Goal: Task Accomplishment & Management: Use online tool/utility

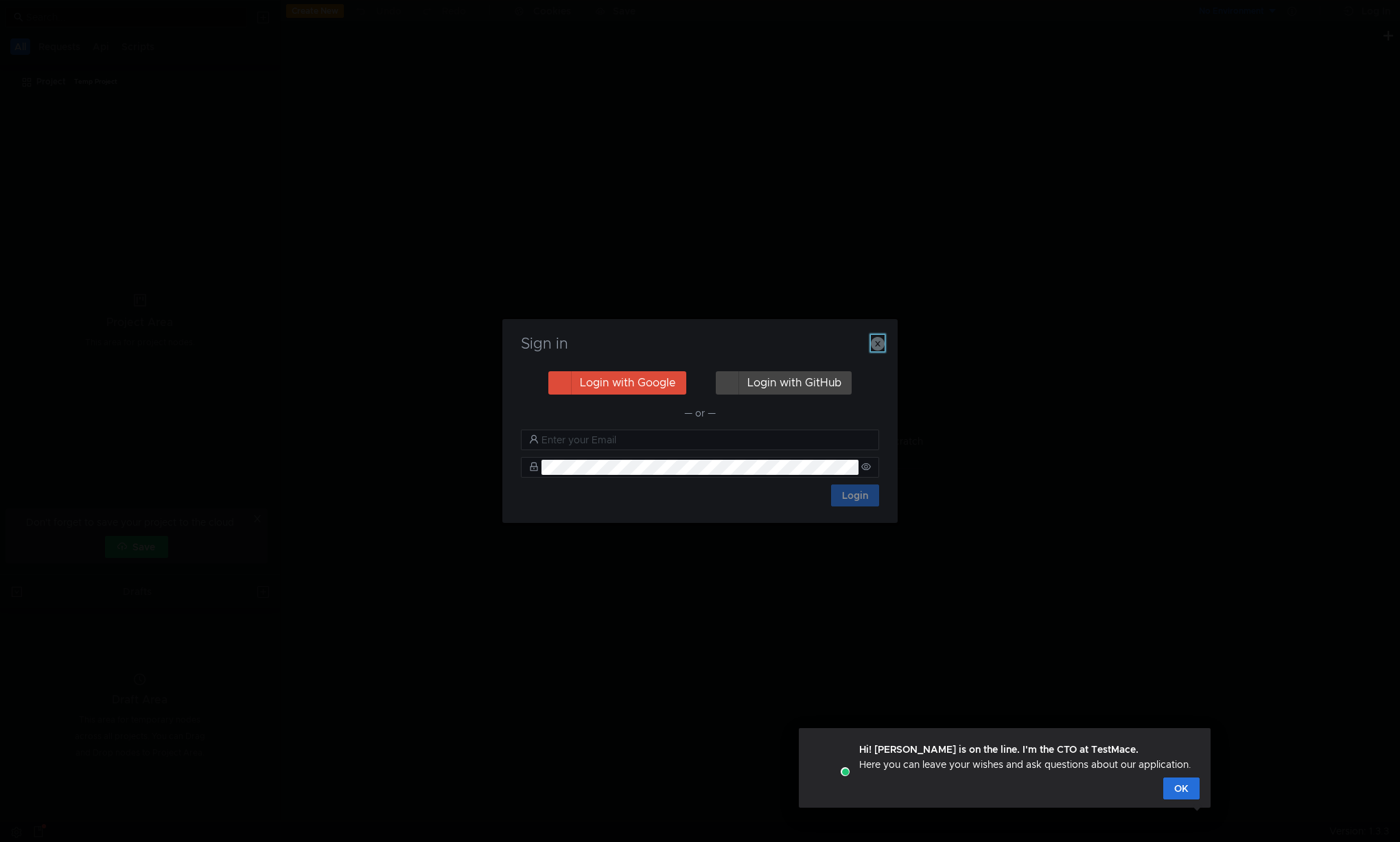
click at [877, 344] on icon "button" at bounding box center [877, 343] width 14 height 14
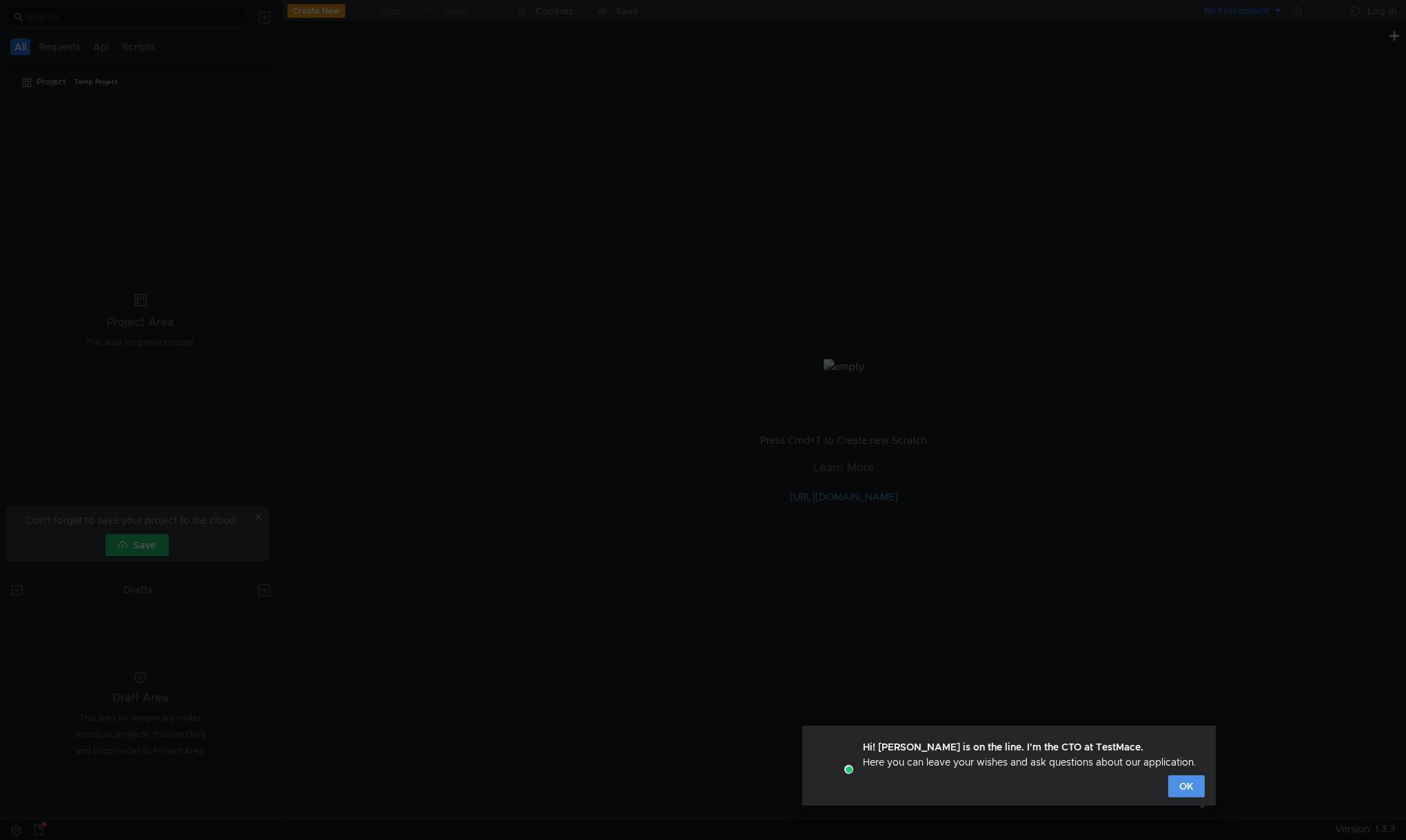
click at [1183, 789] on button "OK" at bounding box center [1187, 786] width 37 height 22
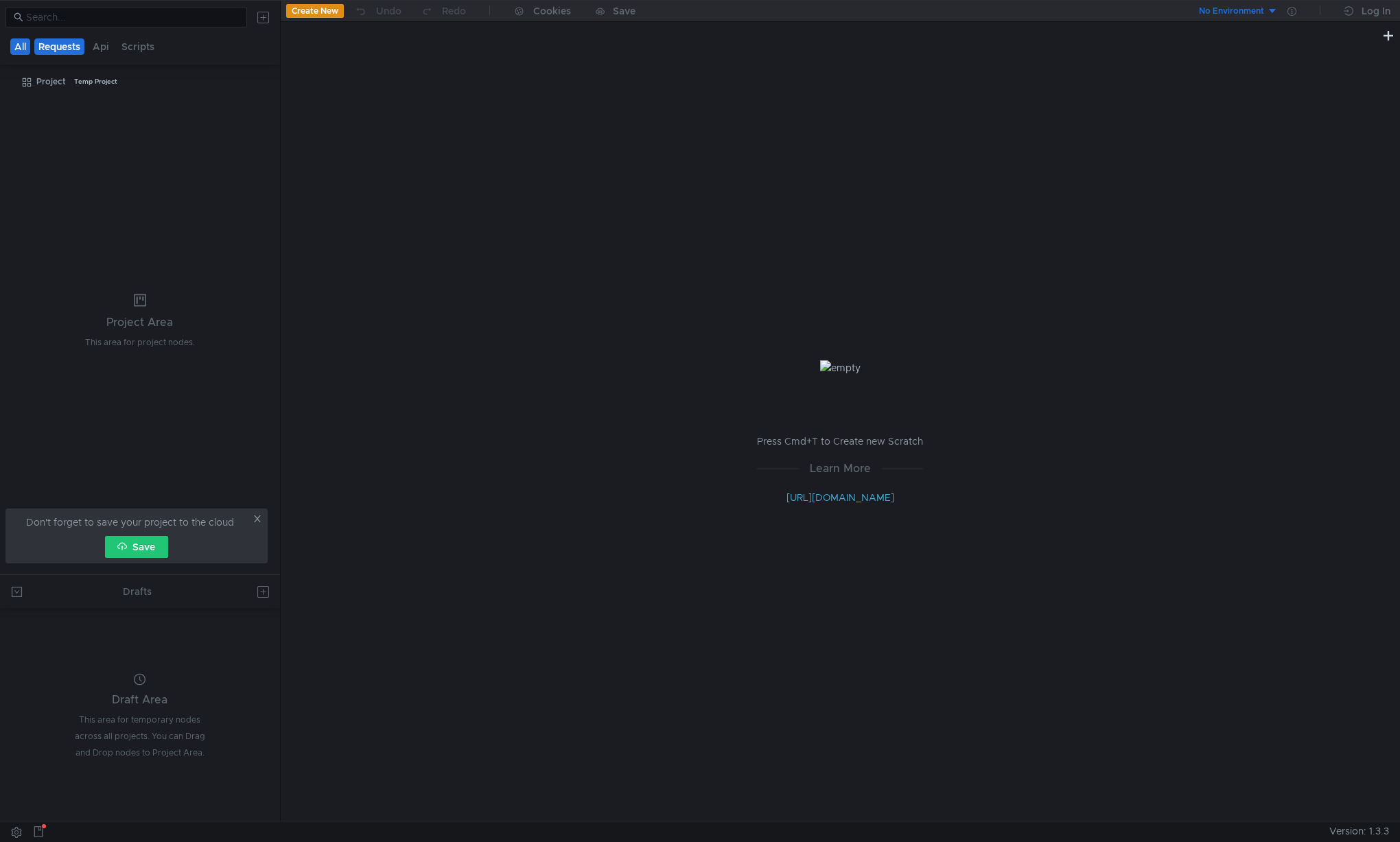
click at [75, 48] on button "Requests" at bounding box center [59, 46] width 50 height 16
click at [322, 12] on button "Create New" at bounding box center [315, 11] width 57 height 14
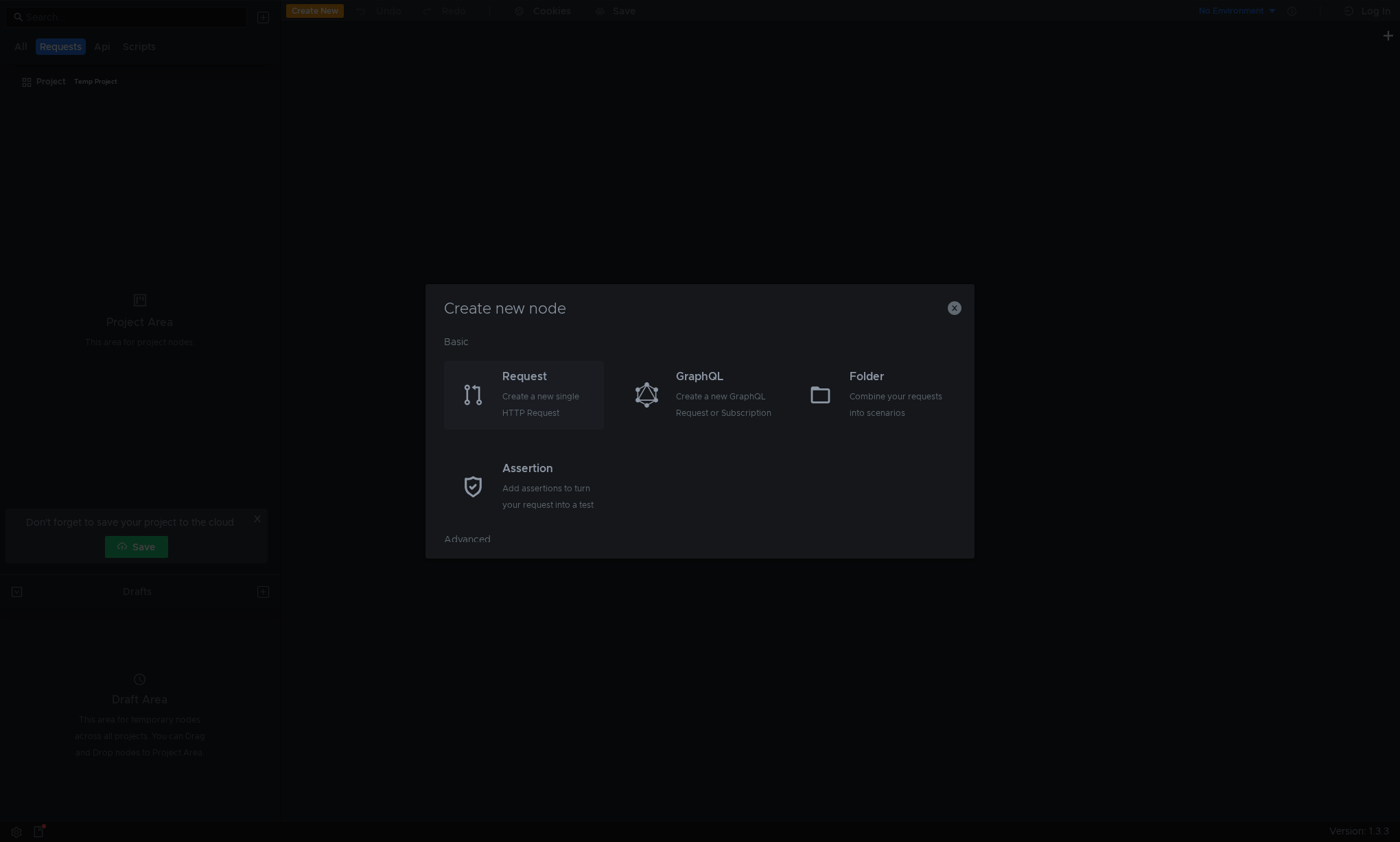
click at [521, 374] on div "Request" at bounding box center [551, 376] width 98 height 16
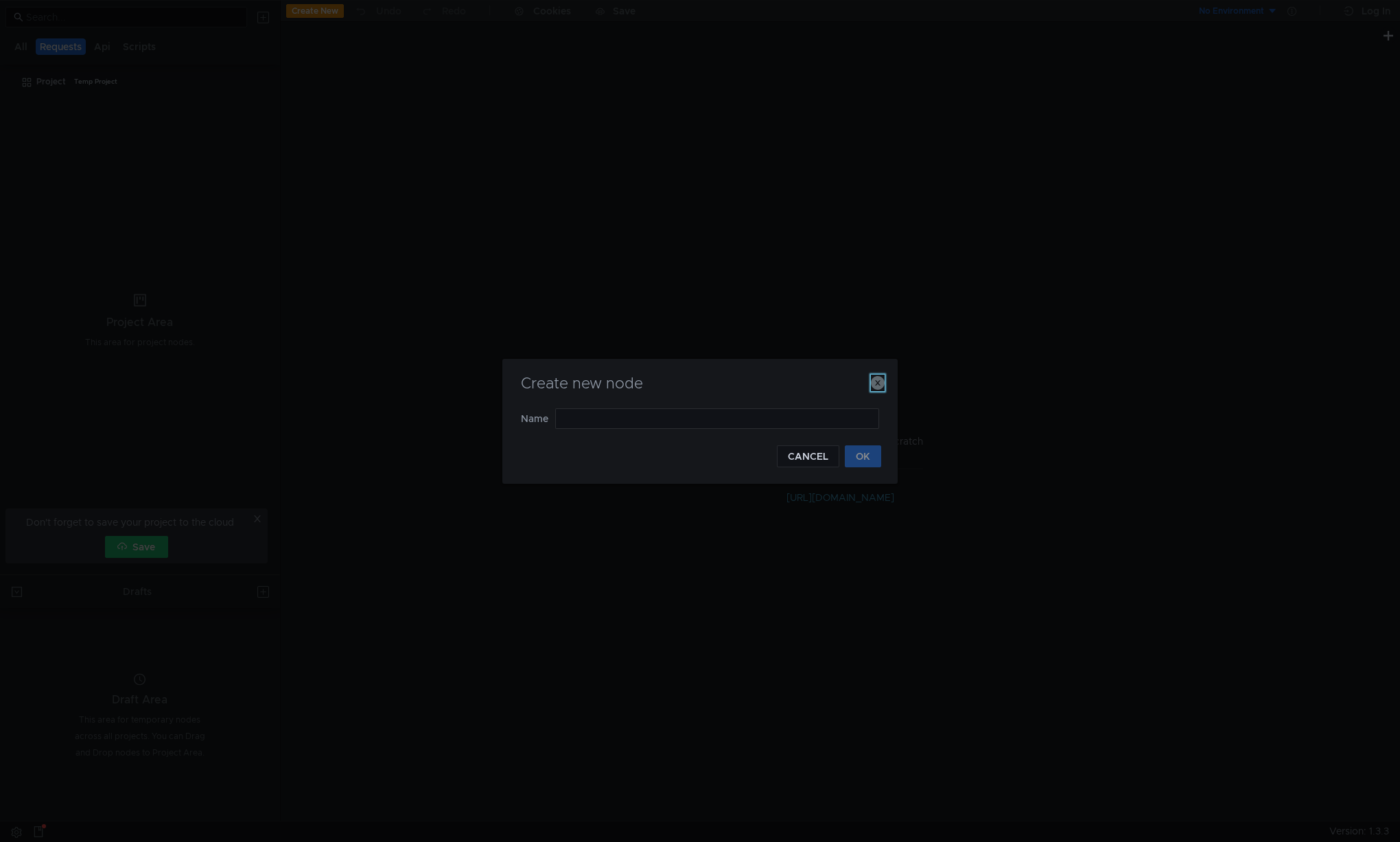
click at [881, 385] on icon "button" at bounding box center [877, 382] width 14 height 14
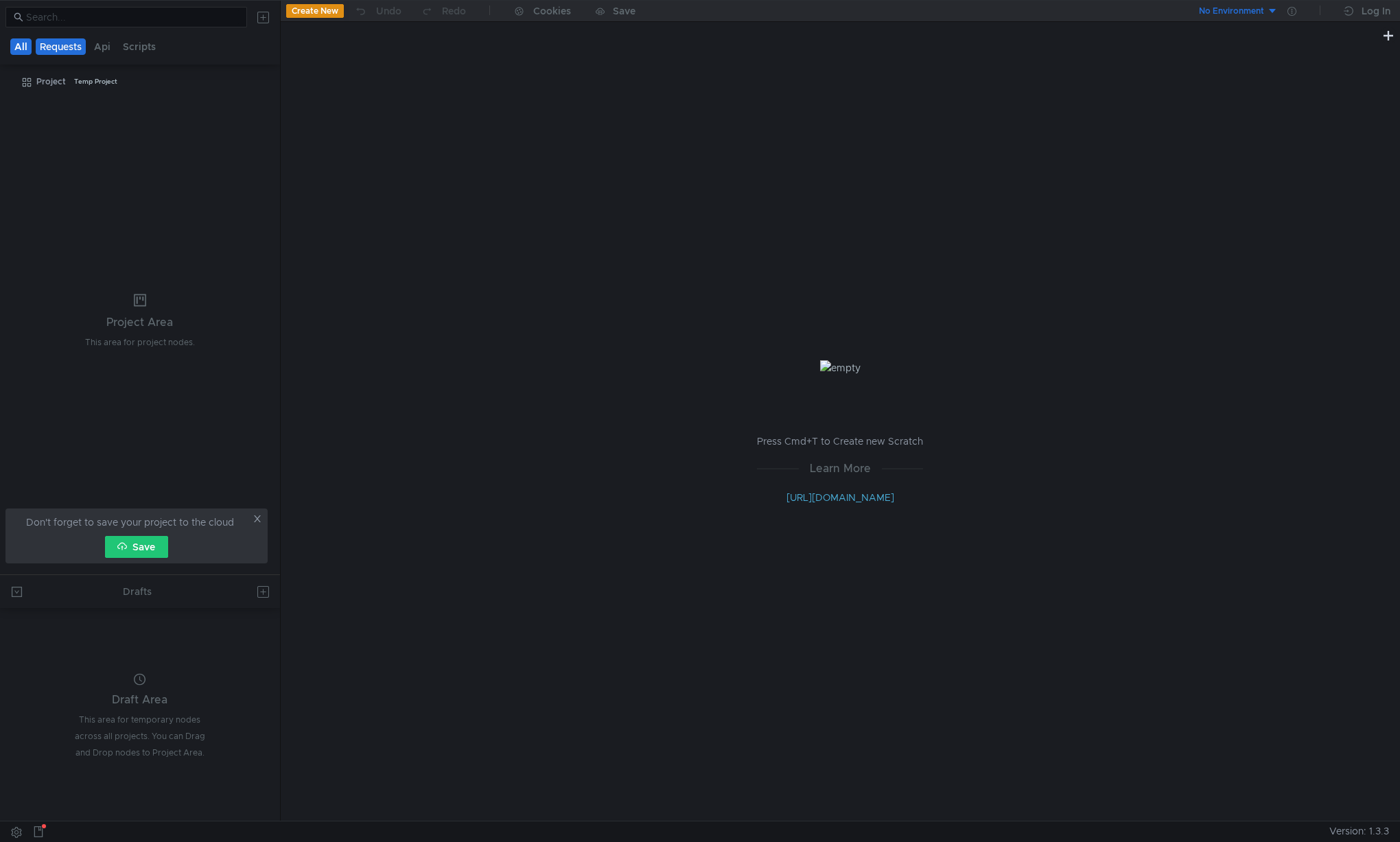
click at [14, 48] on button "All" at bounding box center [20, 46] width 21 height 16
click at [261, 514] on icon at bounding box center [257, 518] width 10 height 10
click at [1390, 33] on button at bounding box center [1388, 35] width 16 height 16
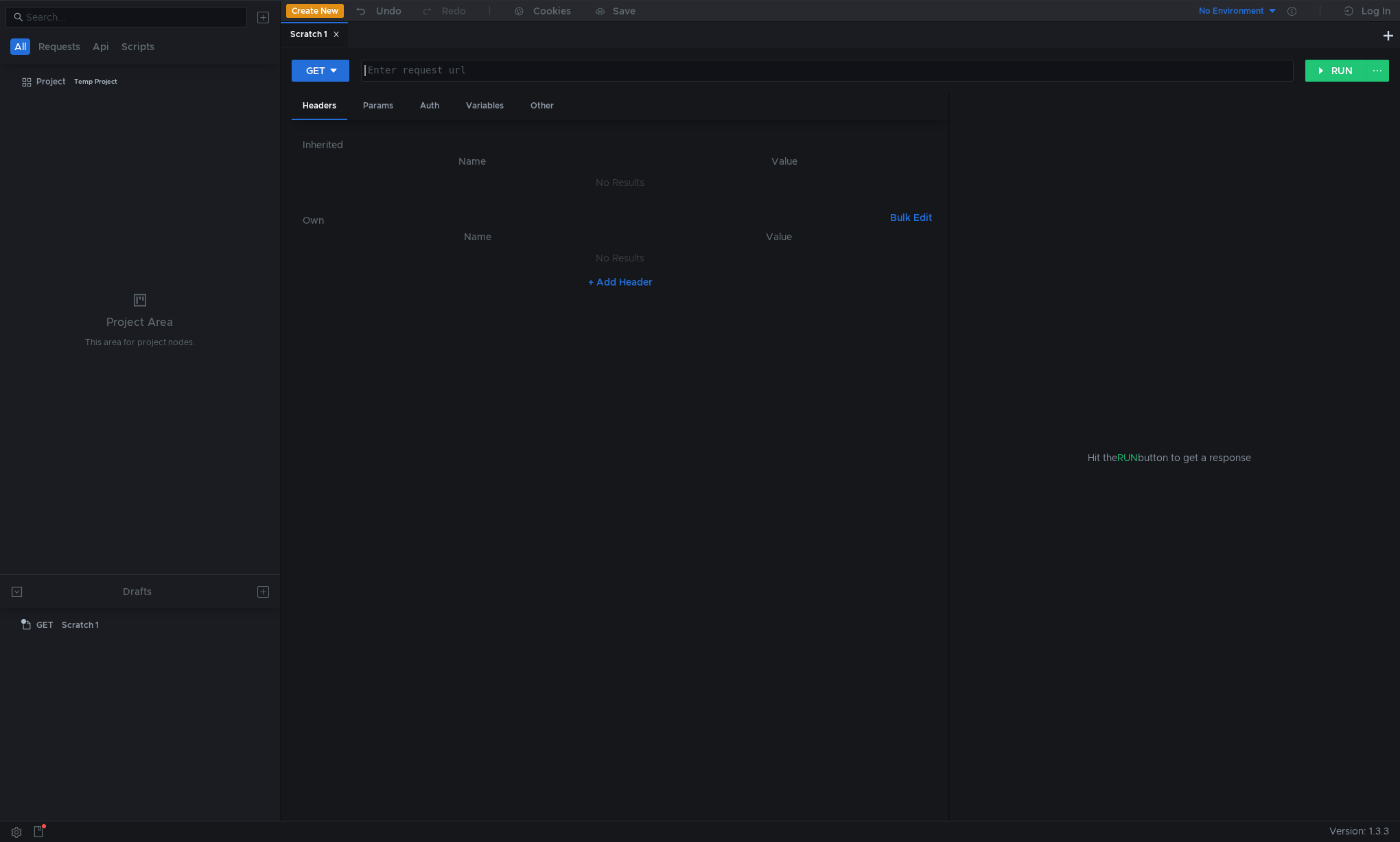
click at [413, 70] on div at bounding box center [828, 82] width 932 height 33
click at [149, 137] on tree-viewport "Project Temp Project" at bounding box center [140, 322] width 280 height 504
click at [216, 278] on tree-viewport "Project Temp Project" at bounding box center [140, 322] width 280 height 504
click at [326, 72] on button "GET" at bounding box center [320, 71] width 57 height 22
click at [518, 426] on div at bounding box center [700, 421] width 1400 height 842
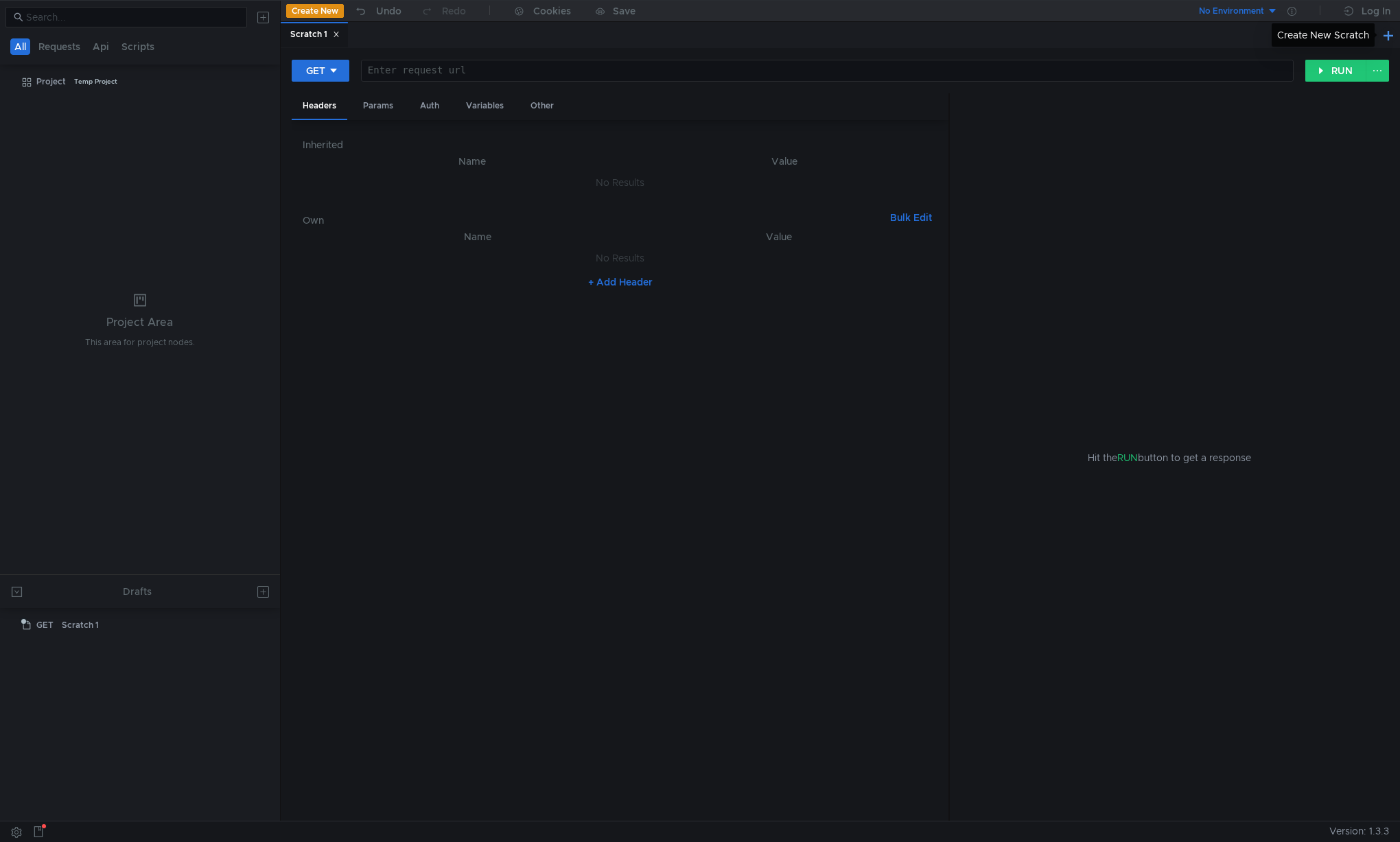
click at [1380, 34] on button at bounding box center [1388, 35] width 16 height 16
click at [408, 35] on icon at bounding box center [407, 35] width 7 height 7
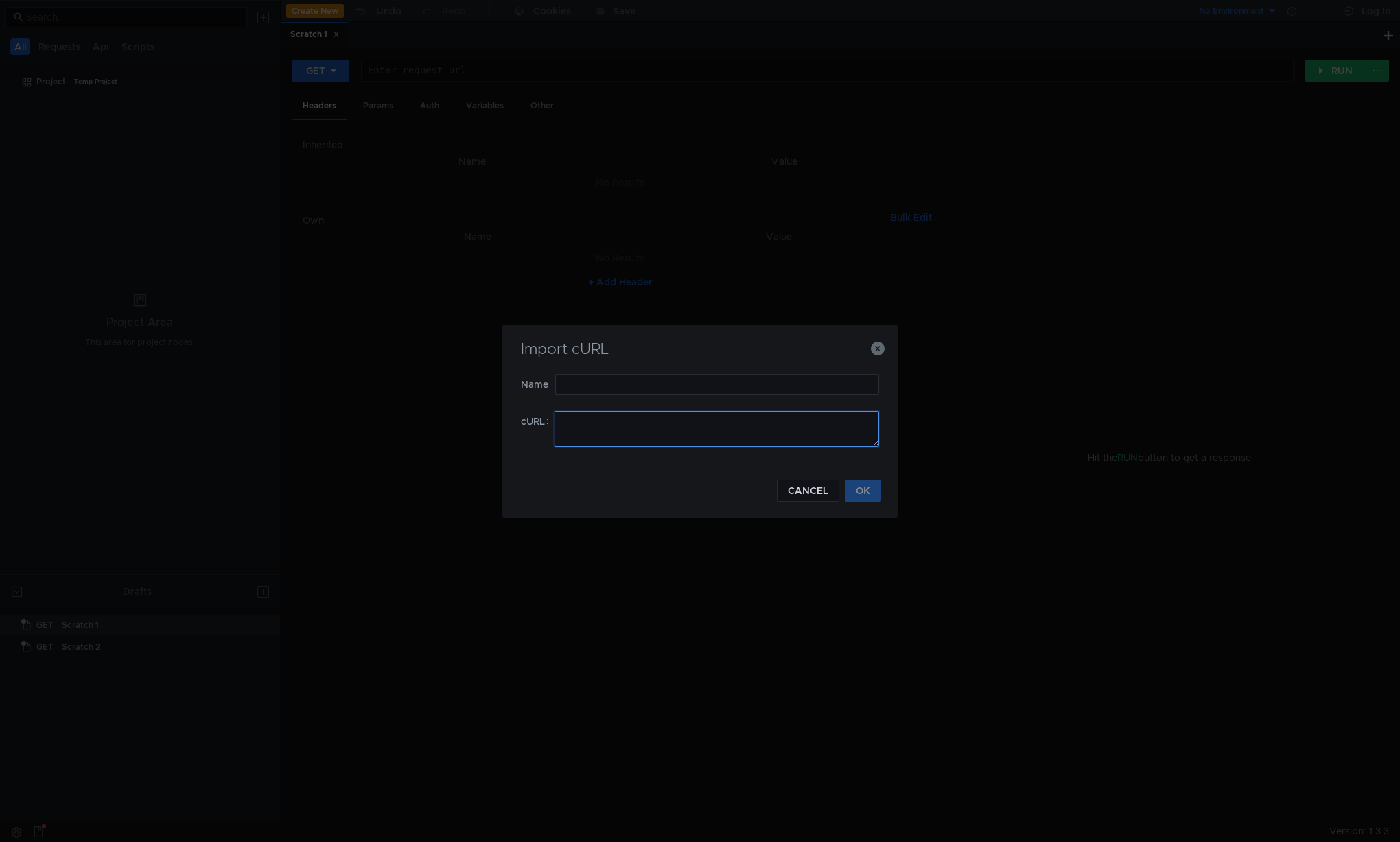
click at [608, 417] on textarea at bounding box center [717, 428] width 325 height 35
paste textarea "curl '[URL][DOMAIN_NAME]' \ -H 'User-Agent: Mozilla/5.0 (Macintosh; Intel Mac O…"
type textarea "curl '[URL][DOMAIN_NAME]' \ -H 'User-Agent: Mozilla/5.0 (Macintosh; Intel Mac O…"
click at [672, 385] on input "text" at bounding box center [717, 384] width 324 height 21
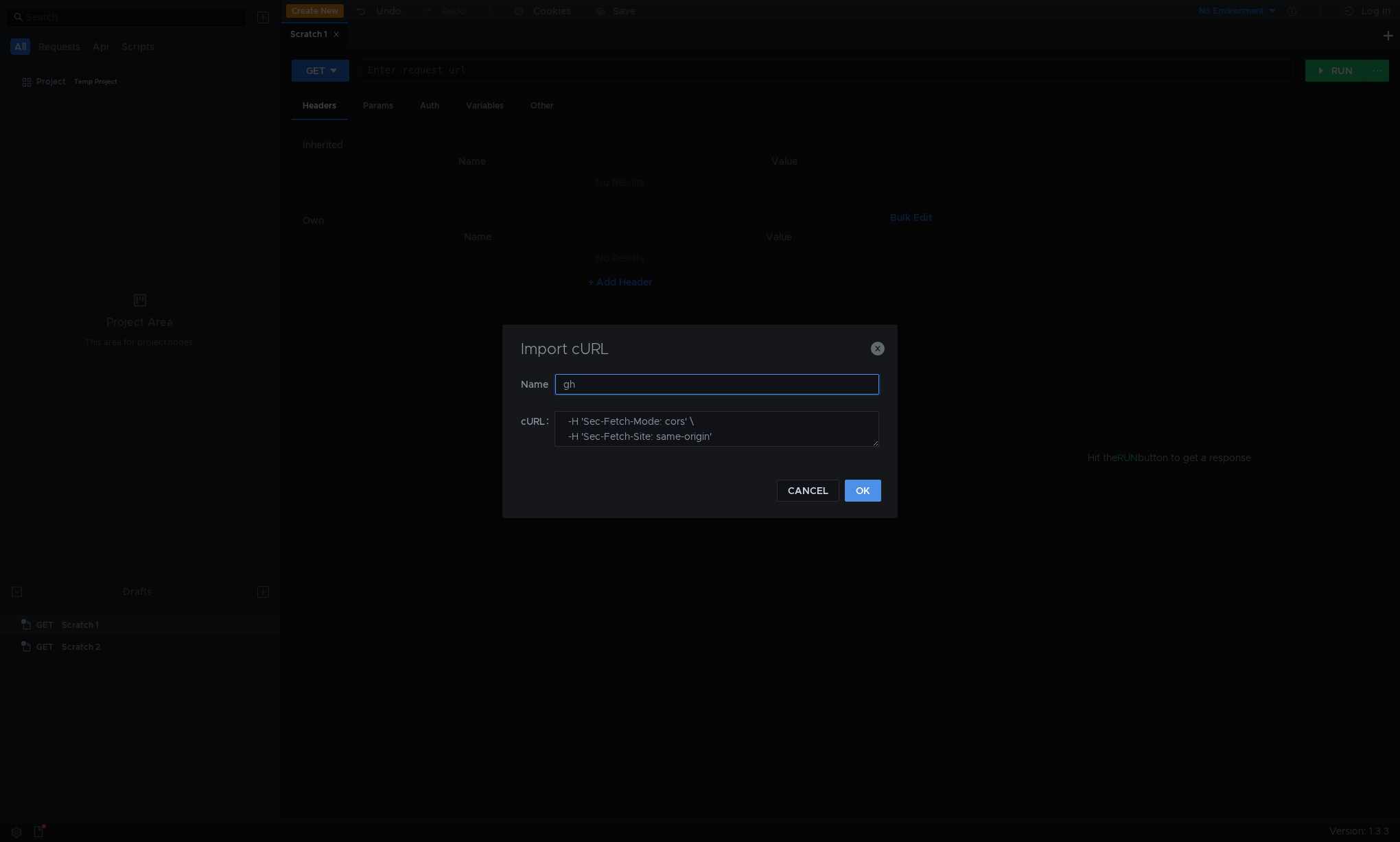
type input "gh"
click at [876, 493] on button "OK" at bounding box center [863, 490] width 36 height 22
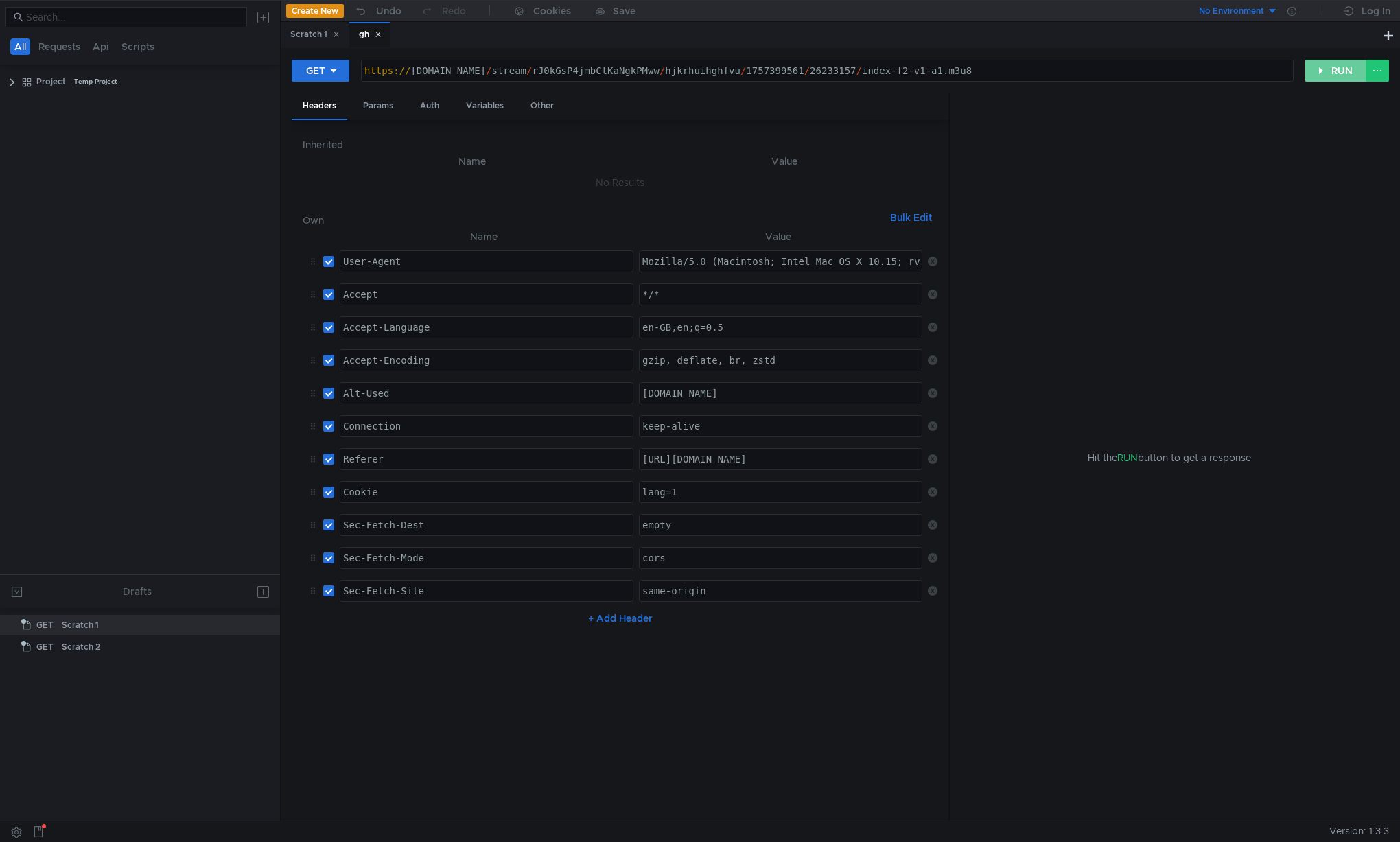
click at [1331, 70] on button "RUN" at bounding box center [1335, 71] width 61 height 22
